Goal: Task Accomplishment & Management: Manage account settings

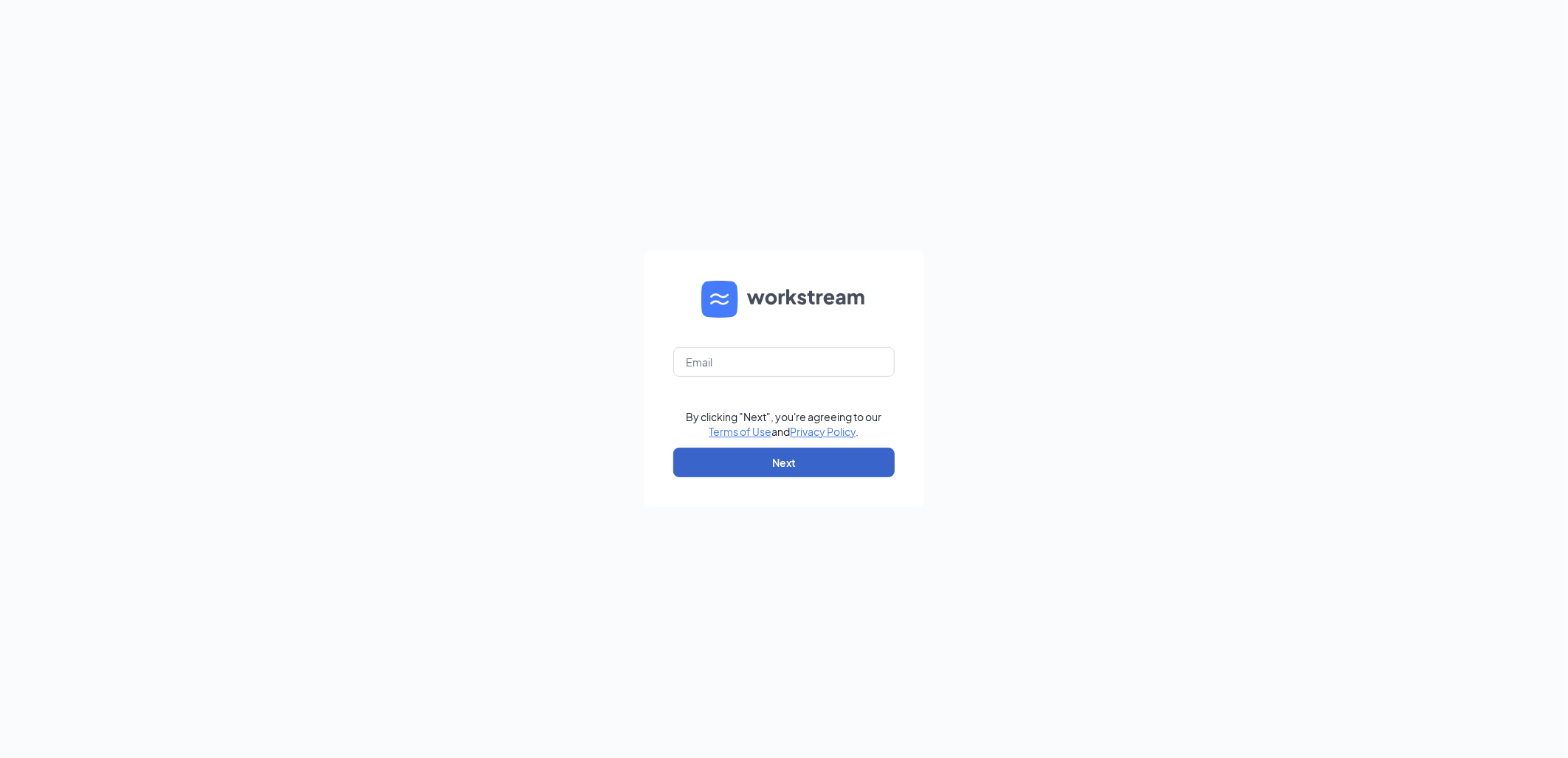
click at [783, 463] on button "Next" at bounding box center [783, 462] width 221 height 29
click at [742, 362] on input "text" at bounding box center [783, 361] width 221 height 29
type input "tracym@rmcburgers.com"
click at [744, 463] on button "Next" at bounding box center [783, 462] width 221 height 29
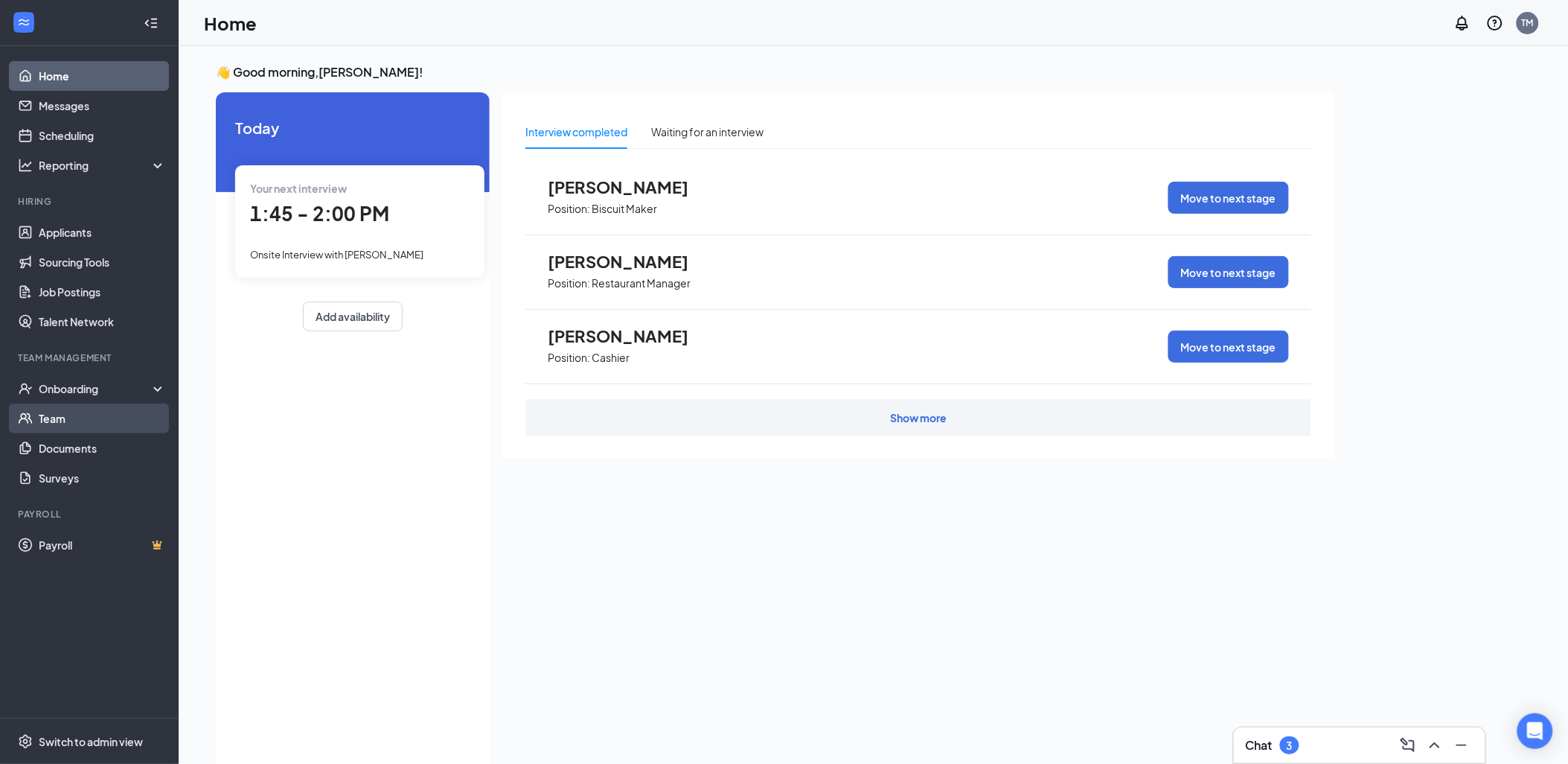
click at [46, 415] on link "Team" at bounding box center [102, 418] width 127 height 30
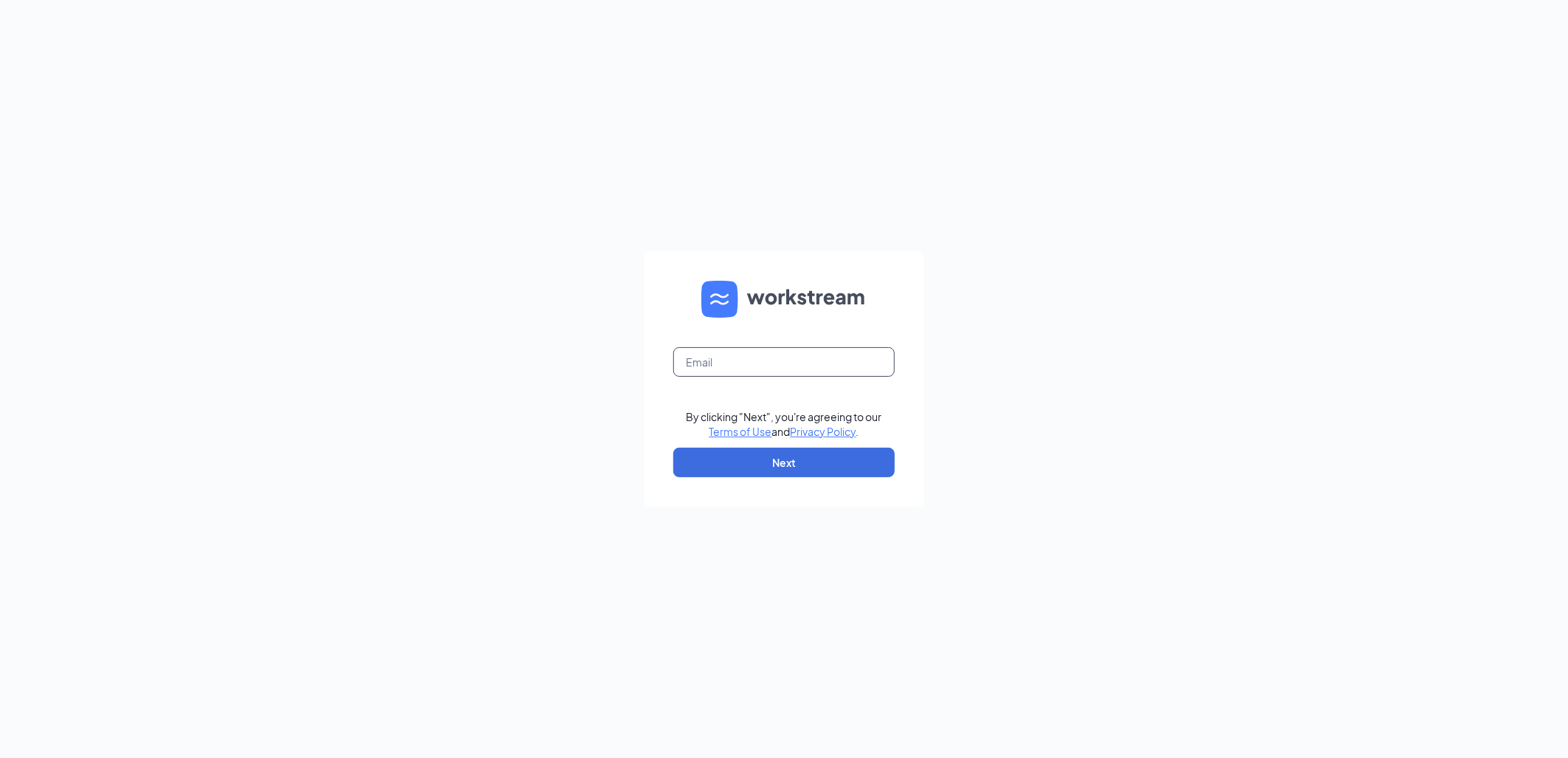
click at [763, 370] on input "text" at bounding box center [783, 361] width 221 height 29
type input "[EMAIL_ADDRESS][DOMAIN_NAME]"
click at [739, 459] on button "Next" at bounding box center [783, 462] width 221 height 29
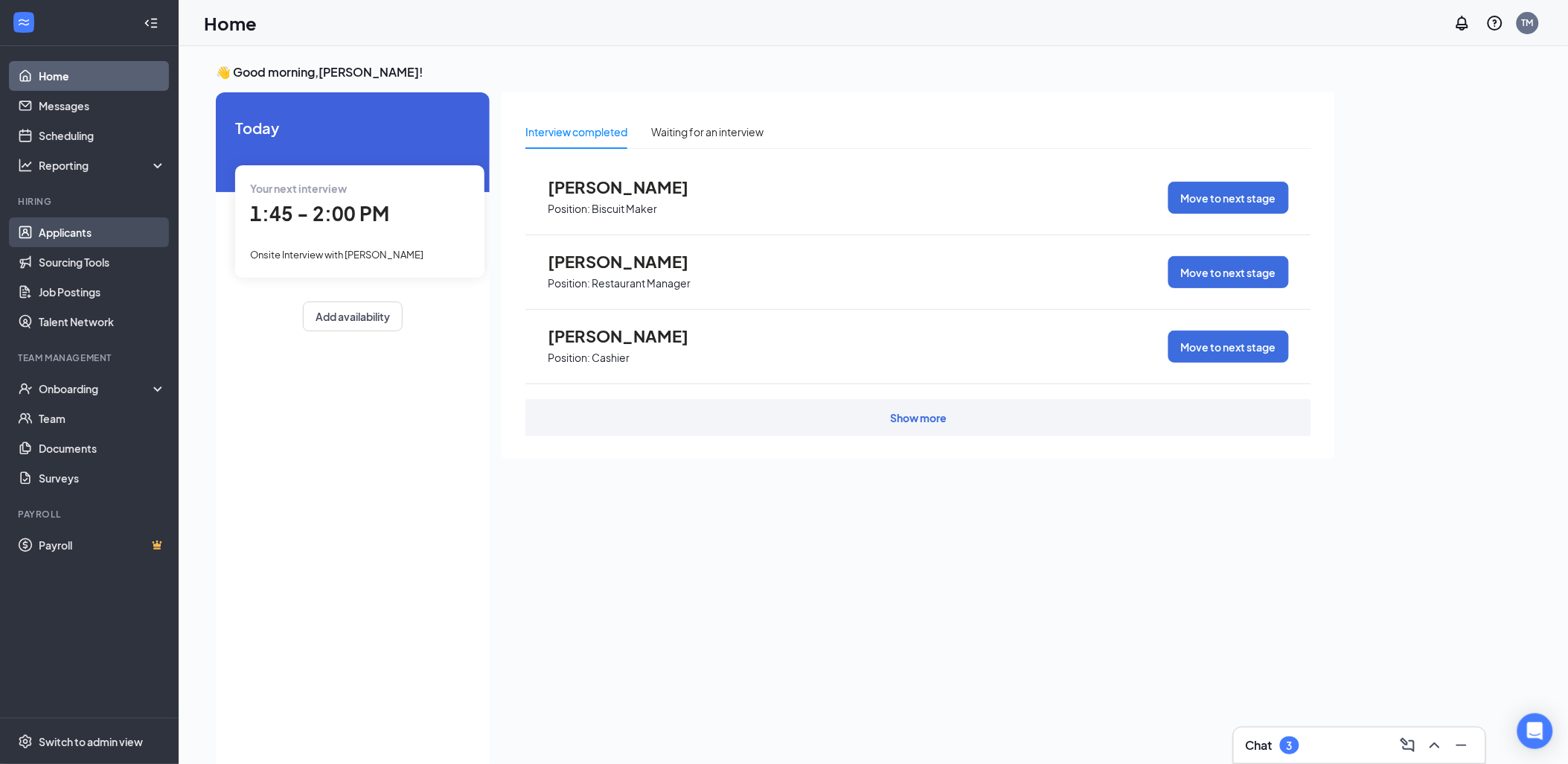
click at [70, 225] on link "Applicants" at bounding box center [102, 232] width 127 height 30
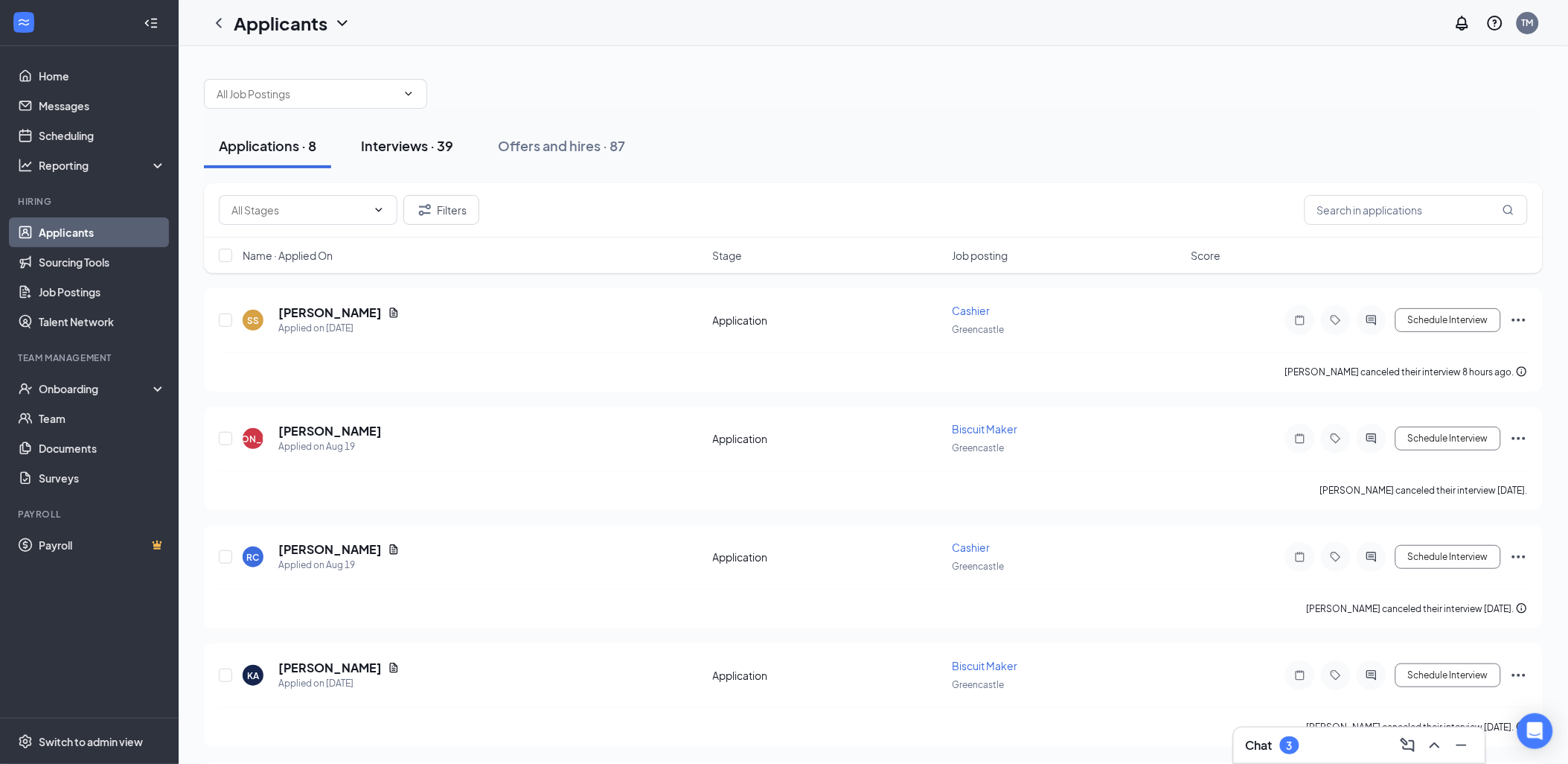
click at [404, 149] on div "Interviews · 39" at bounding box center [407, 145] width 92 height 18
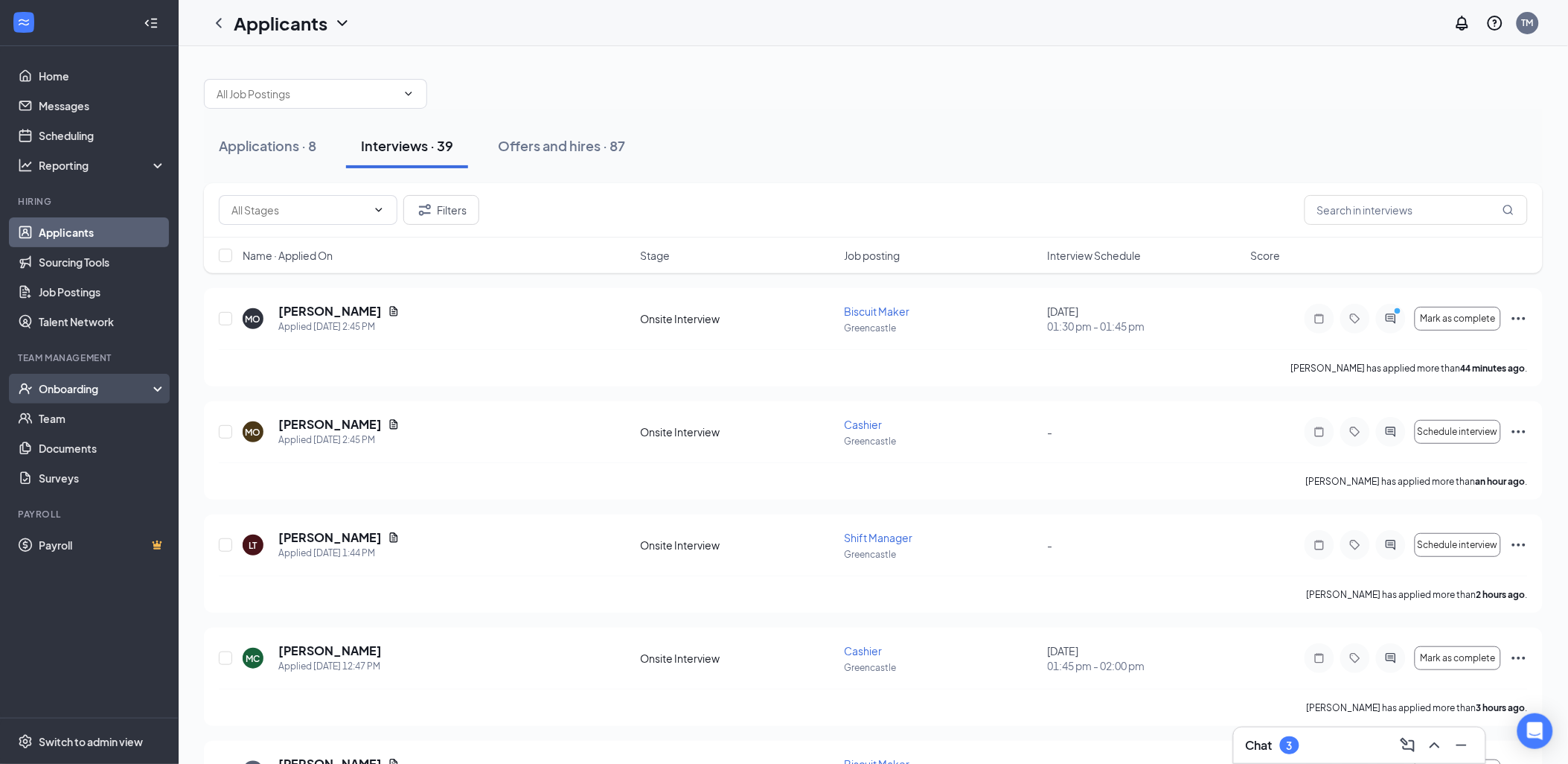
click at [78, 397] on div "Onboarding" at bounding box center [89, 388] width 179 height 30
click at [107, 421] on link "Overview" at bounding box center [102, 418] width 127 height 30
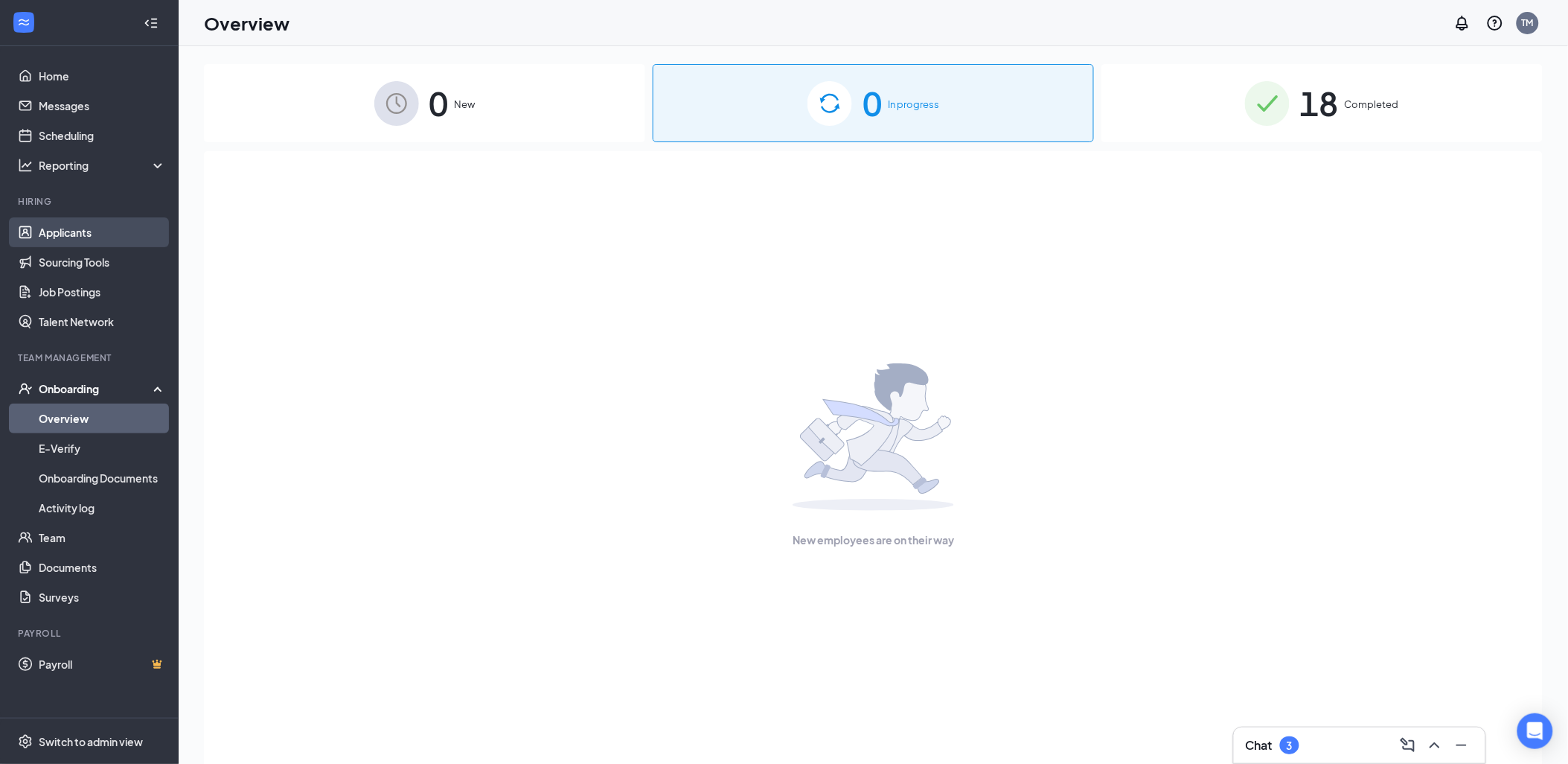
click at [41, 229] on link "Applicants" at bounding box center [102, 232] width 127 height 30
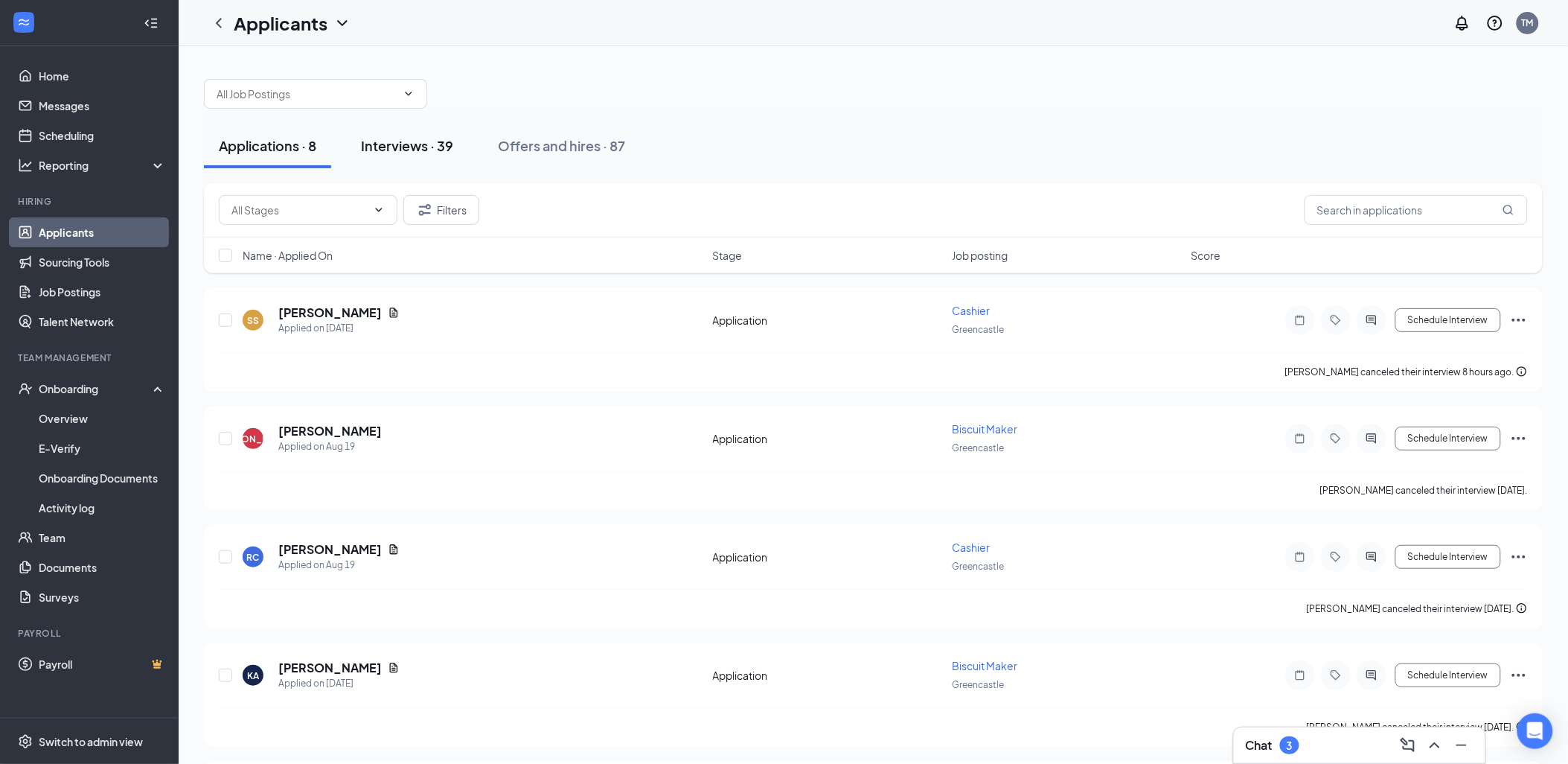
click at [405, 146] on div "Interviews · 39" at bounding box center [407, 145] width 92 height 18
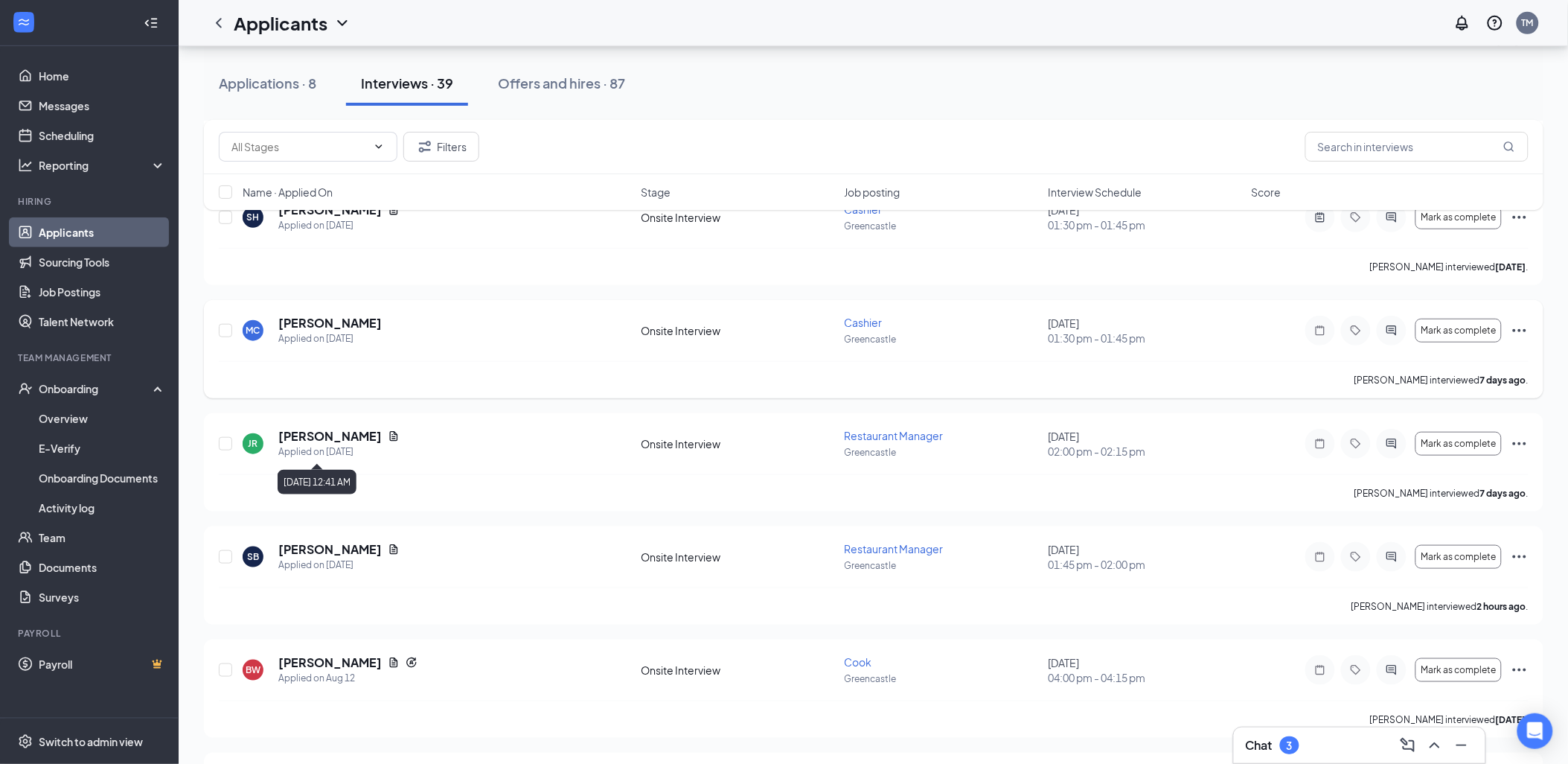
scroll to position [2316, 0]
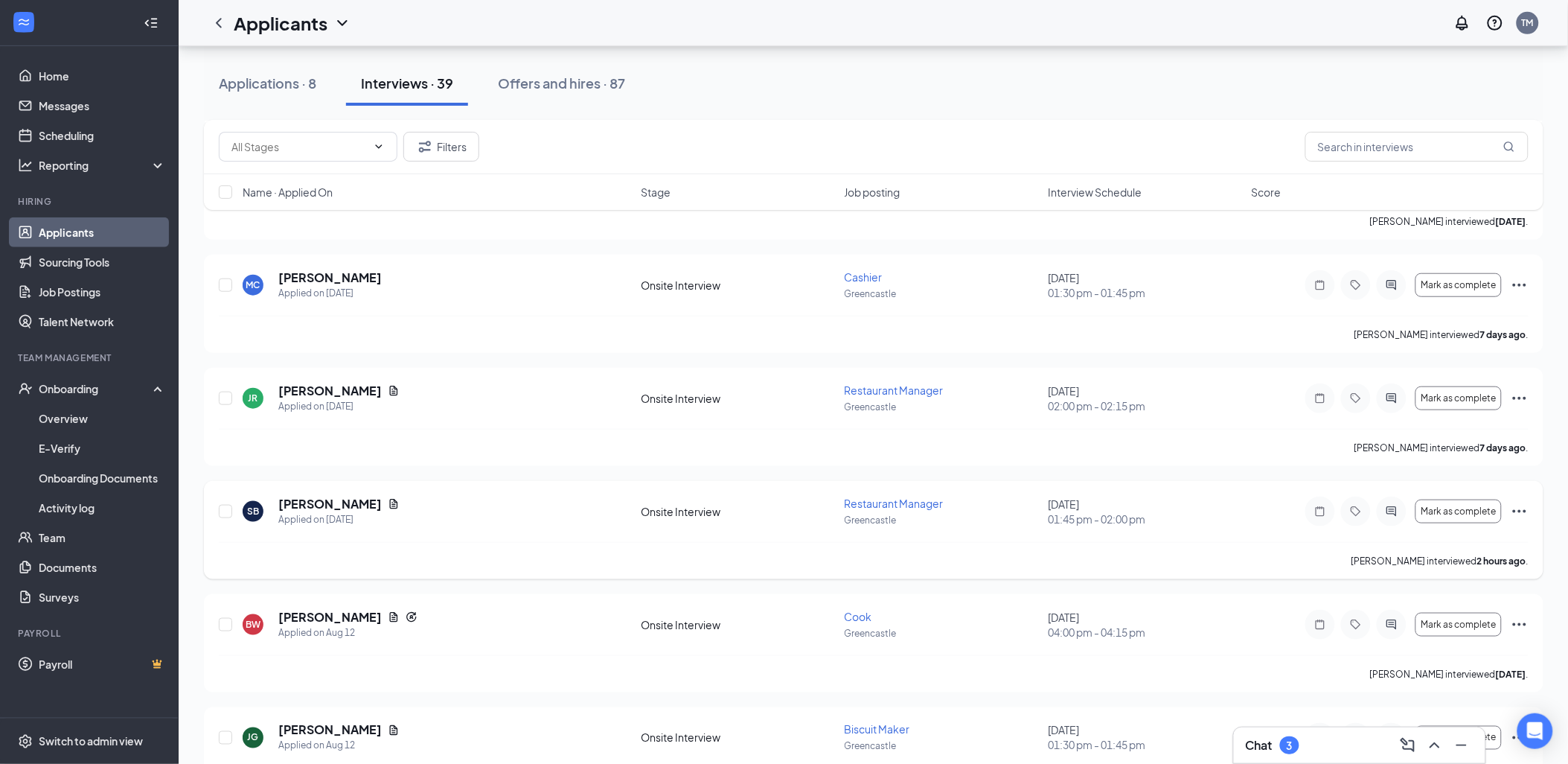
click at [1522, 513] on icon "Ellipses" at bounding box center [1519, 511] width 18 height 18
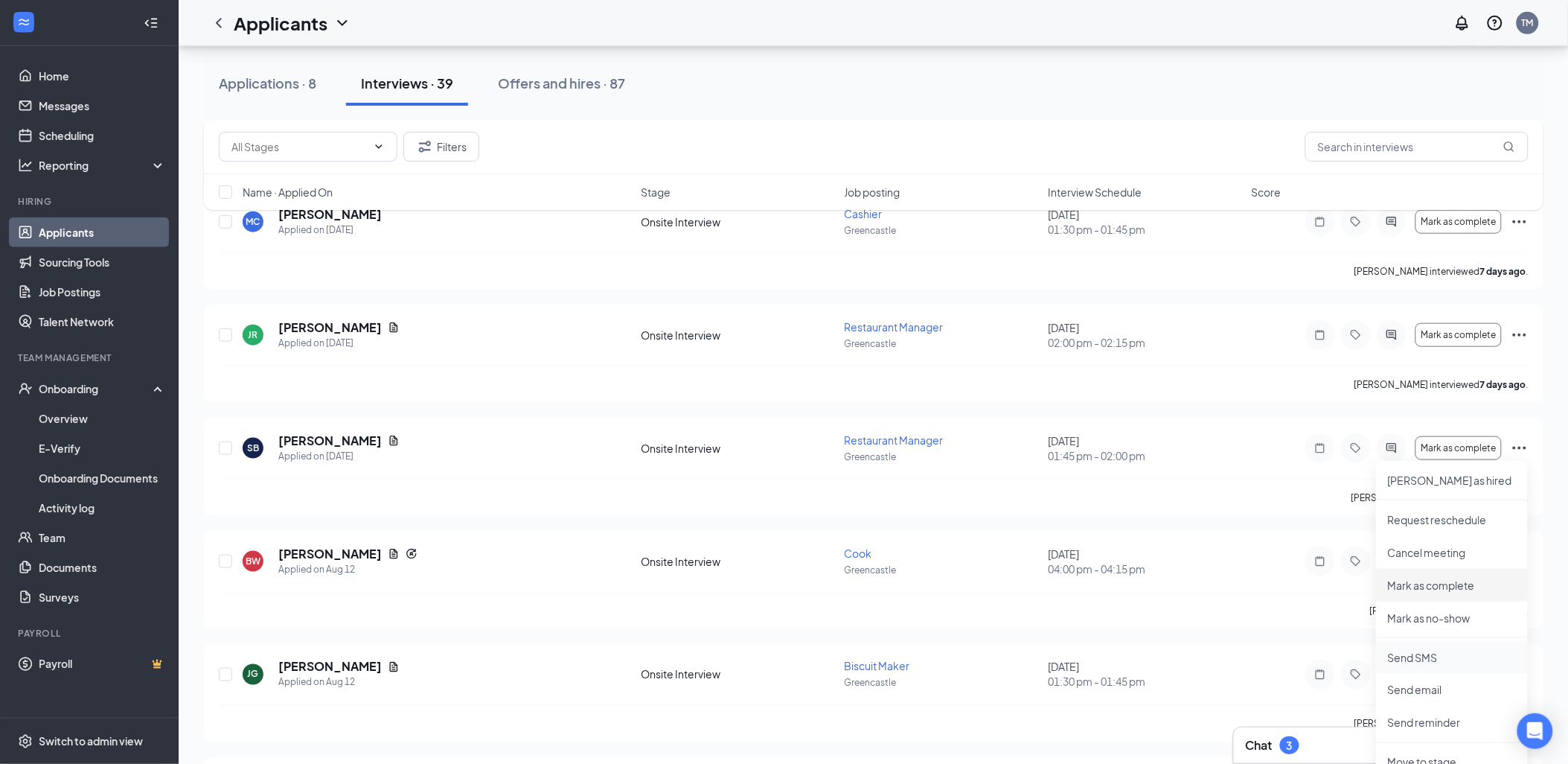
scroll to position [2399, 0]
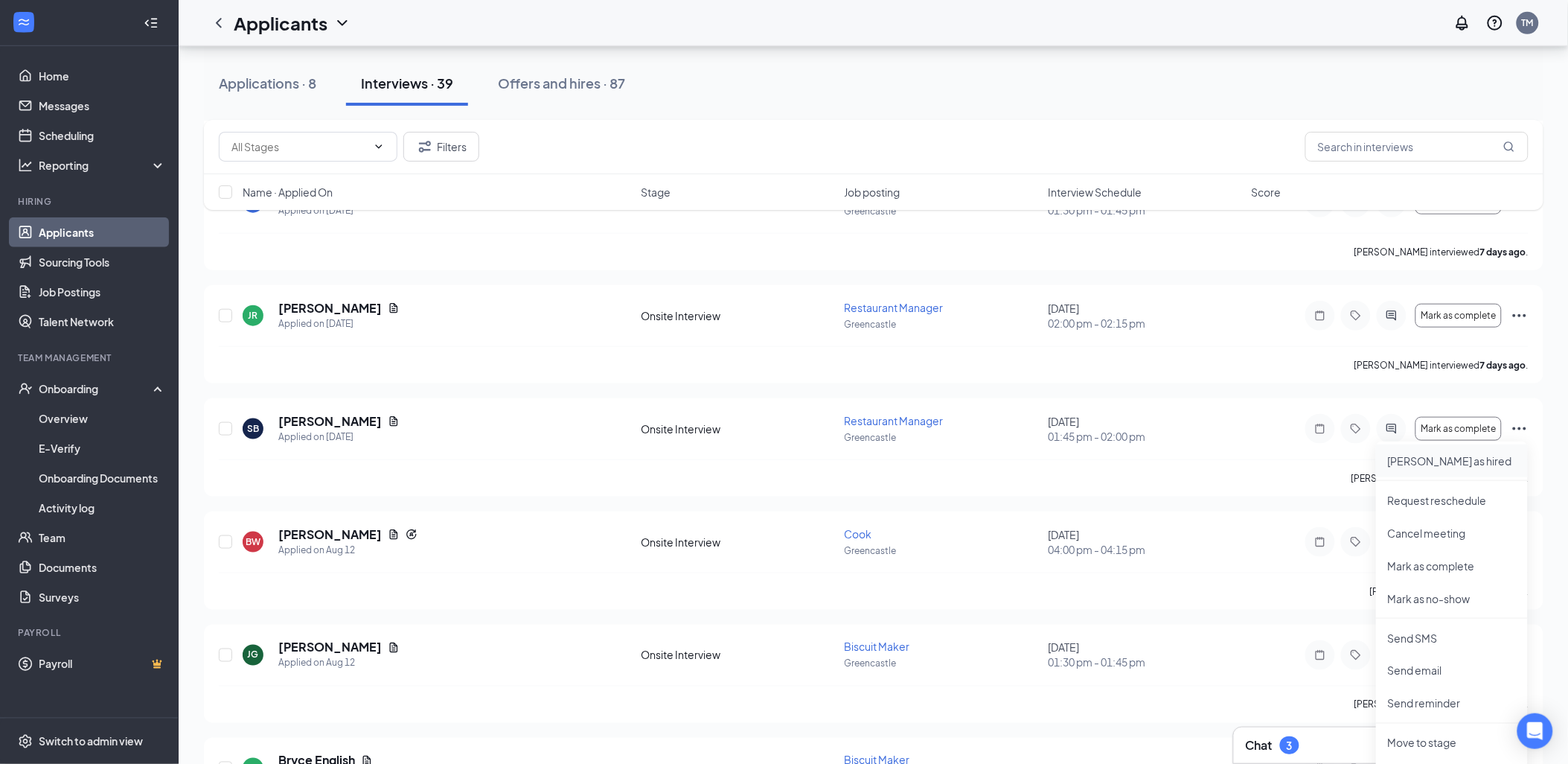
click at [1422, 459] on p "[PERSON_NAME] as hired" at bounding box center [1452, 461] width 128 height 15
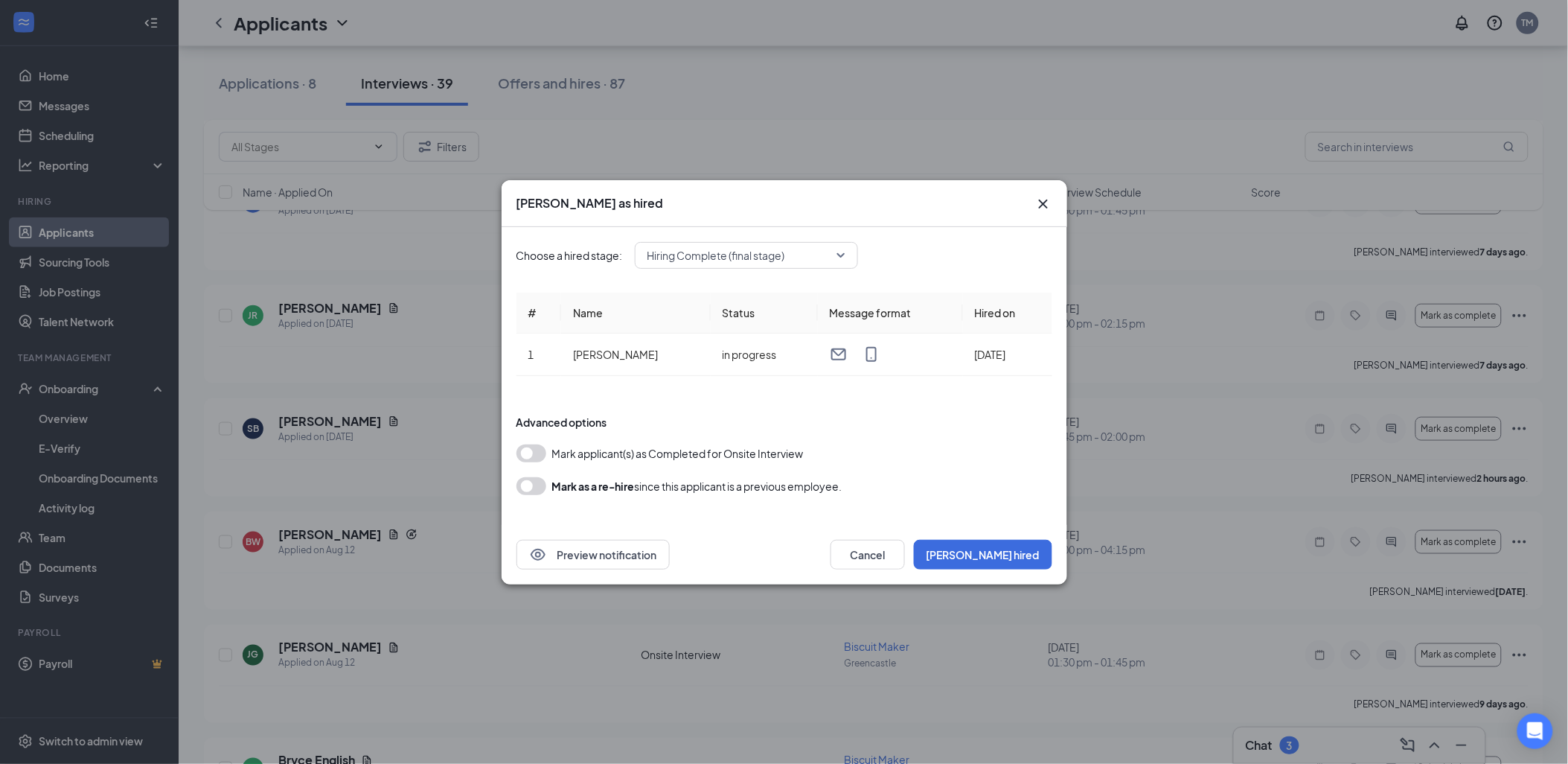
click at [531, 454] on button "button" at bounding box center [531, 452] width 30 height 18
click at [1016, 549] on button "[PERSON_NAME] hired" at bounding box center [983, 555] width 139 height 30
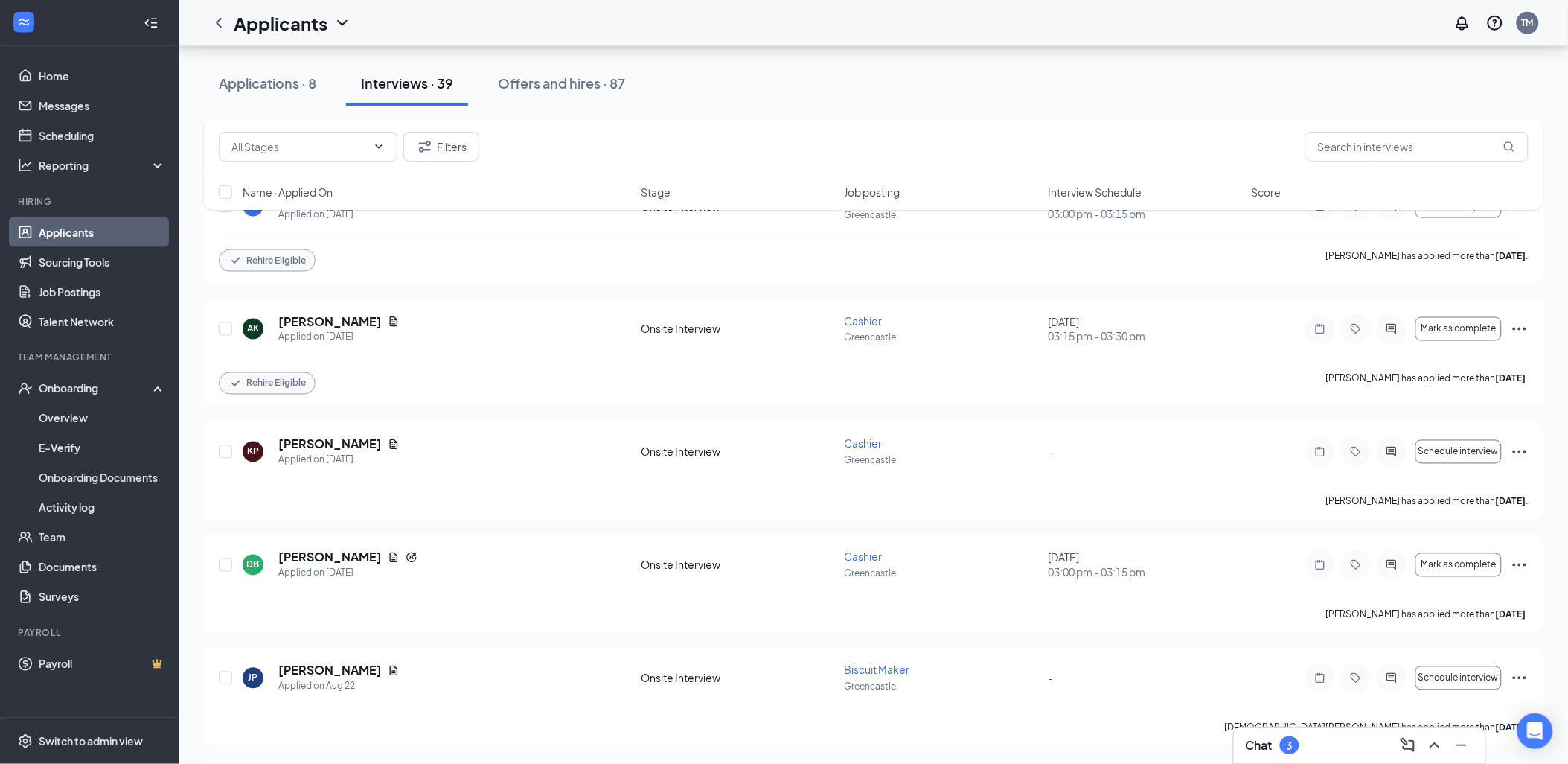
scroll to position [661, 0]
